Goal: Task Accomplishment & Management: Manage account settings

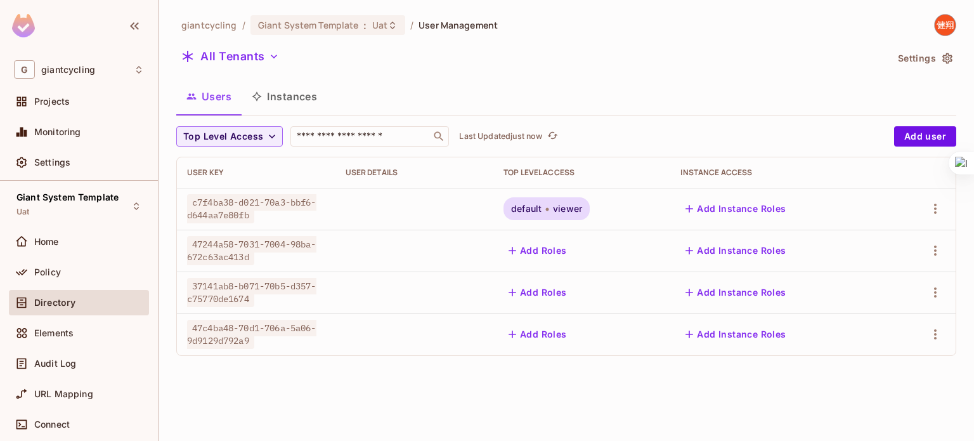
click at [542, 329] on button "Add Roles" at bounding box center [537, 334] width 68 height 20
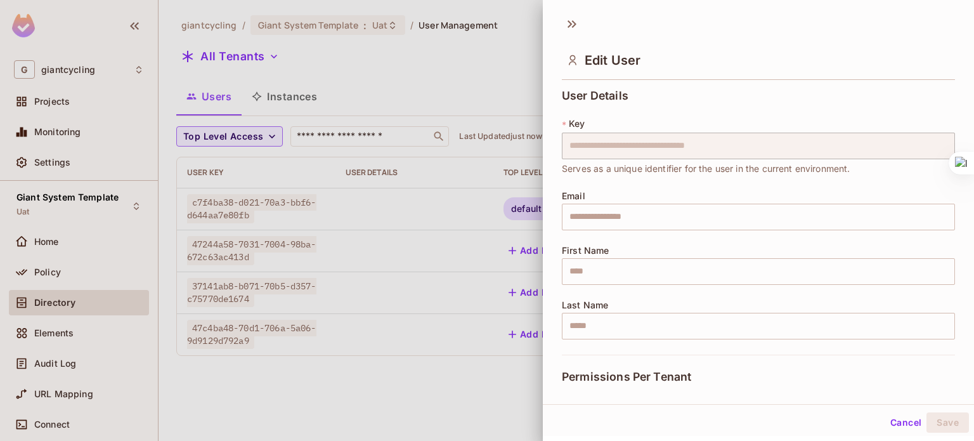
scroll to position [158, 0]
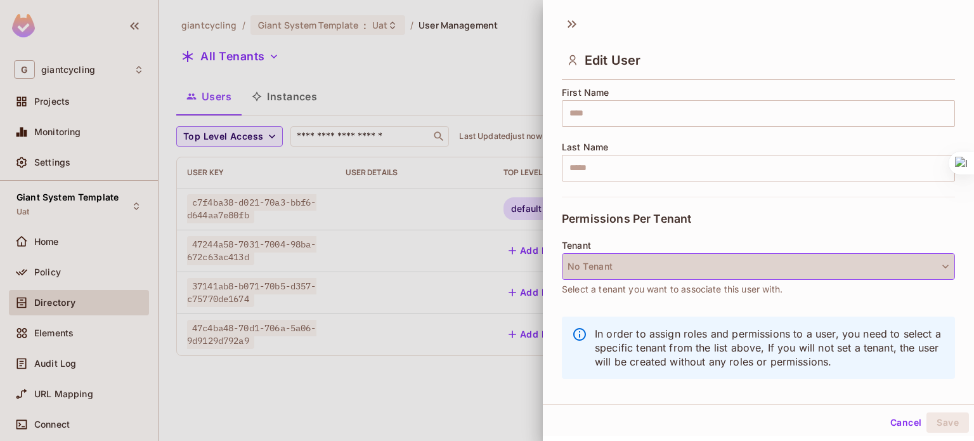
click at [857, 277] on button "No Tenant" at bounding box center [758, 266] width 393 height 27
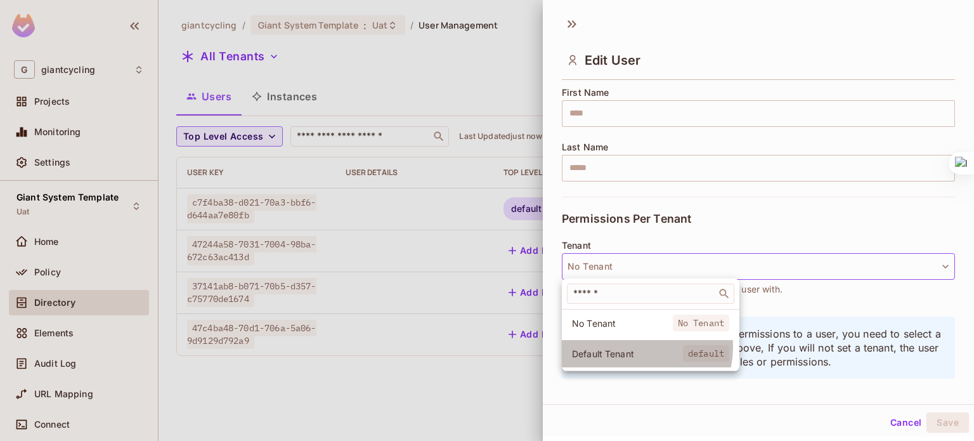
click at [638, 347] on span "Default Tenant" at bounding box center [627, 353] width 111 height 12
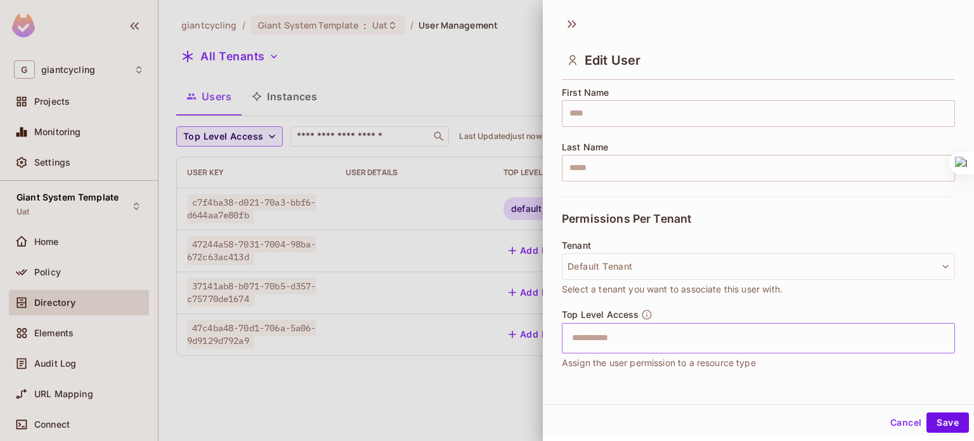
click at [627, 330] on input "text" at bounding box center [747, 337] width 366 height 25
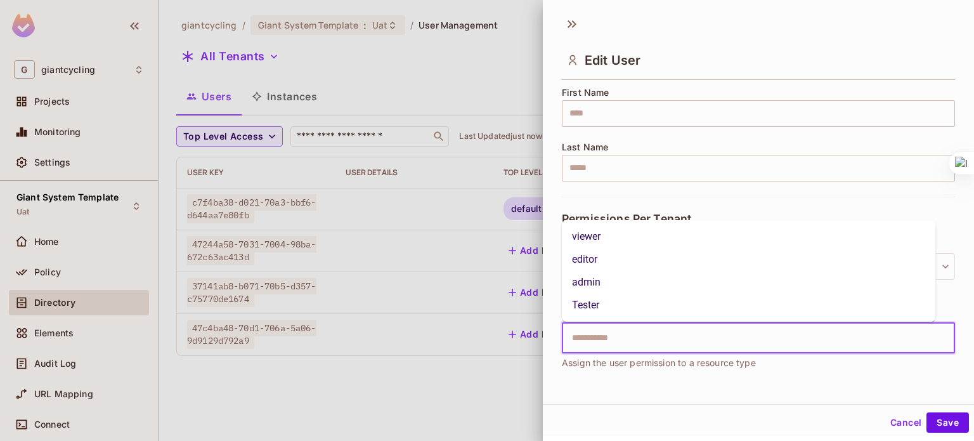
click at [597, 238] on li "viewer" at bounding box center [749, 236] width 374 height 23
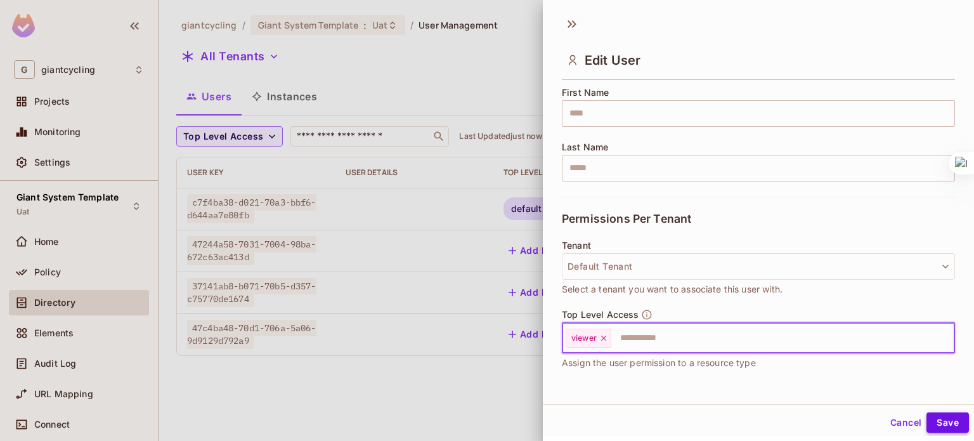
click at [932, 423] on button "Save" at bounding box center [947, 422] width 42 height 20
